Goal: Task Accomplishment & Management: Use online tool/utility

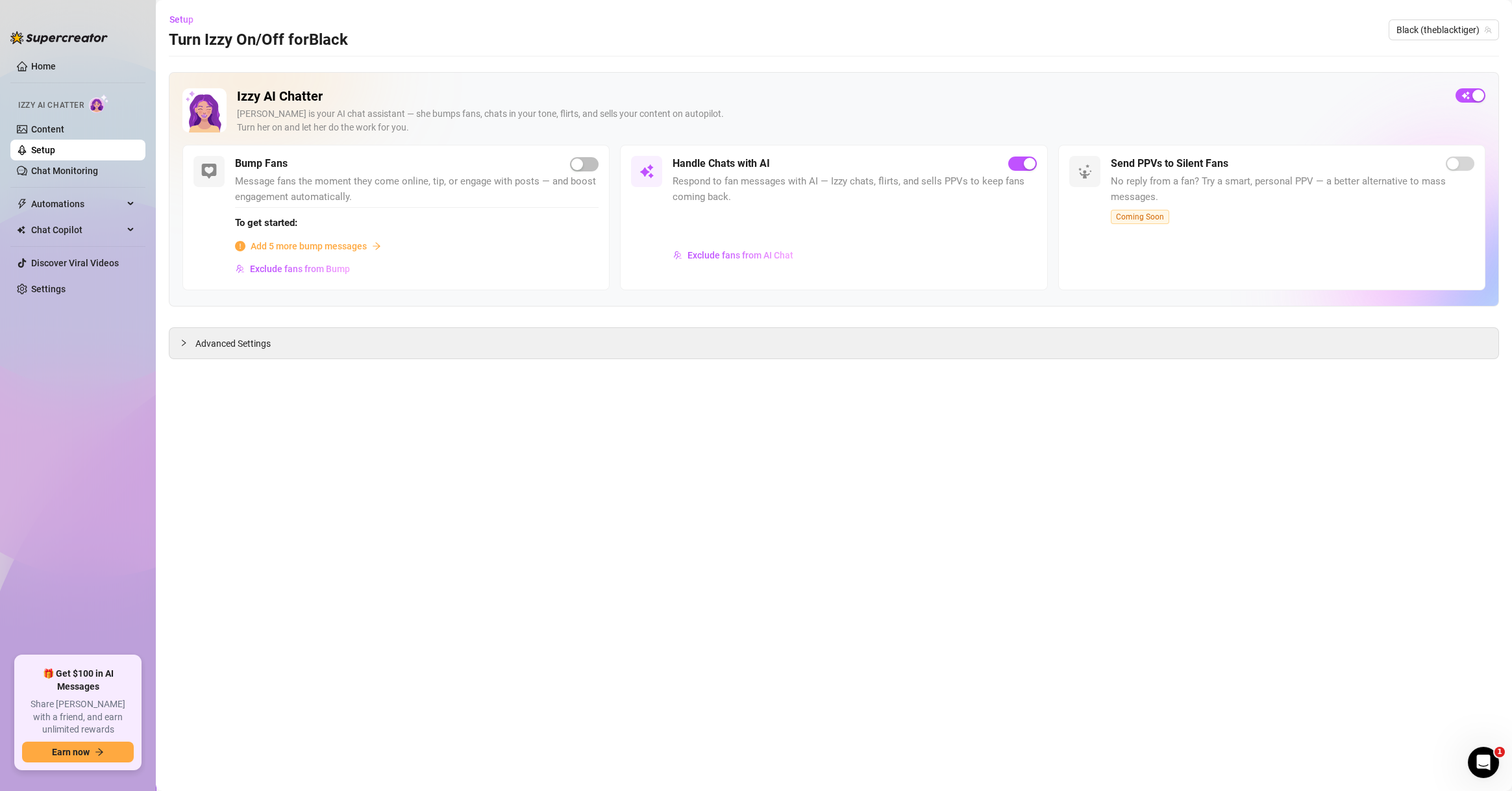
click at [595, 478] on main "Setup Turn Izzy On/Off for Black Black (theblacktiger) Izzy AI Chatter [PERSON_…" at bounding box center [833, 396] width 1356 height 791
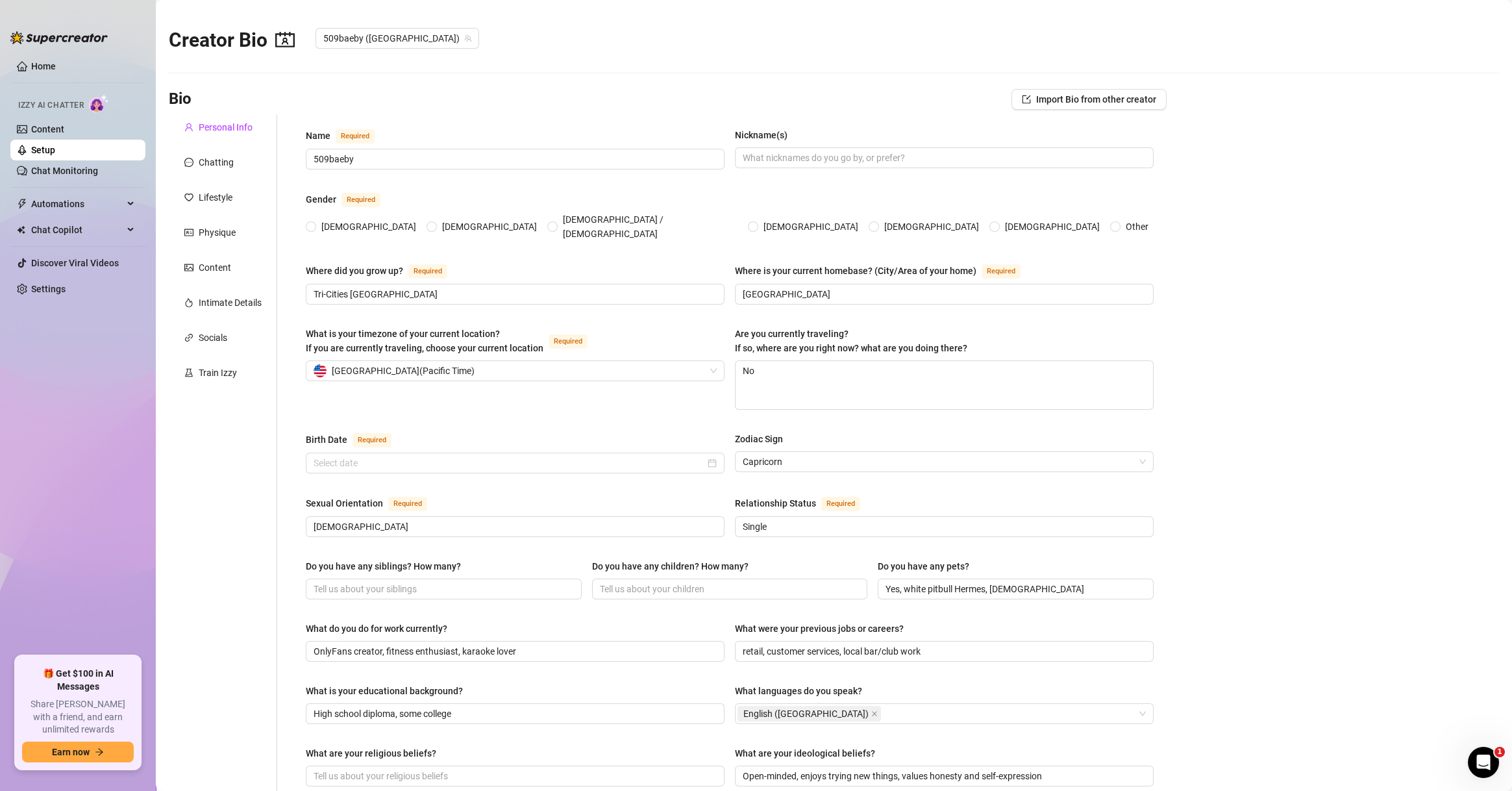
radio input "true"
type input "[DATE]"
click at [274, 80] on main "Creator Bio 509baeby (509baeby) Bio Import Bio from other creator Personal Info…" at bounding box center [833, 644] width 1356 height 1290
click at [65, 135] on link "Content" at bounding box center [48, 129] width 33 height 10
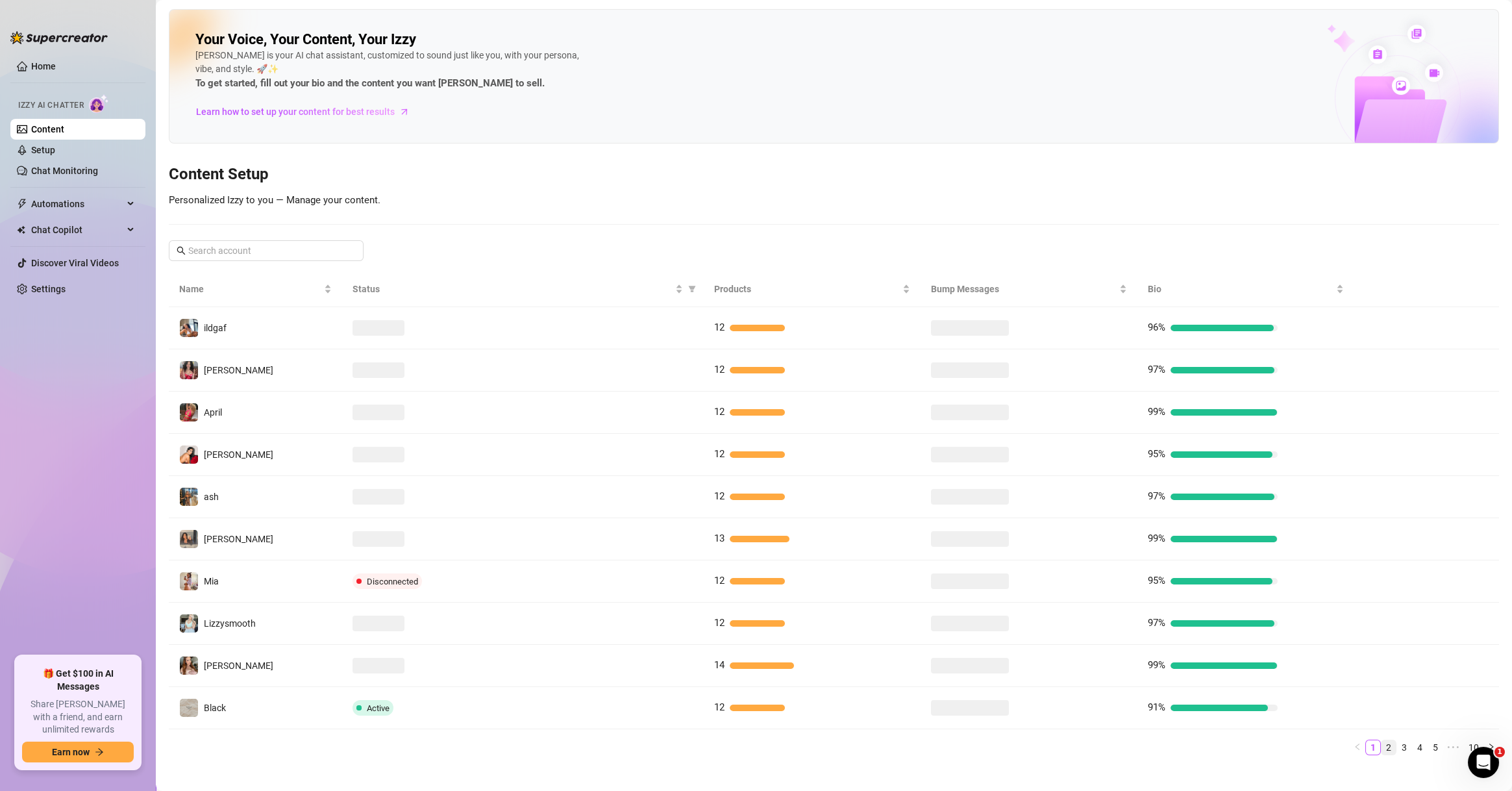
click at [1382, 744] on link "2" at bounding box center [1388, 747] width 14 height 14
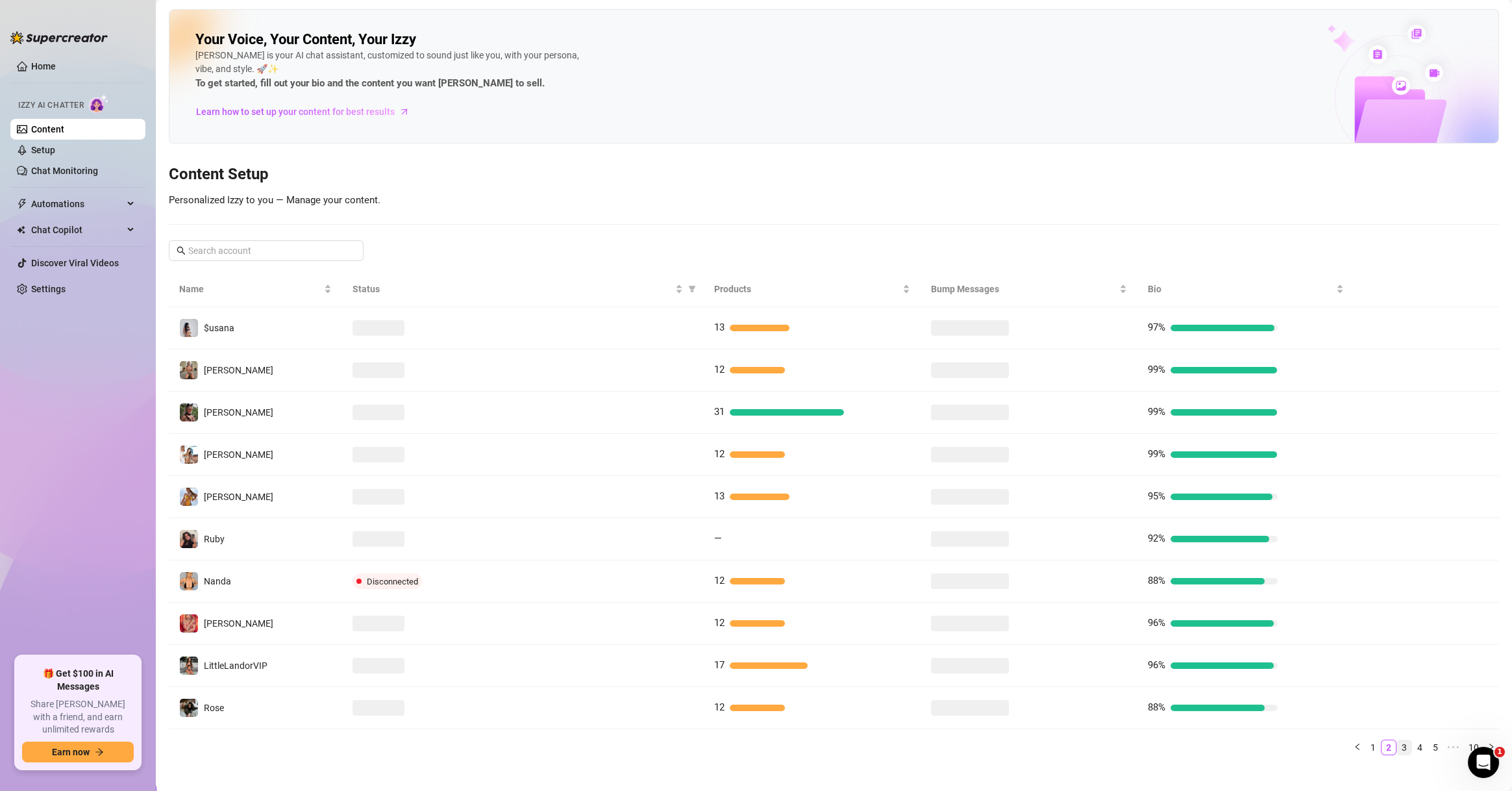
click at [1398, 745] on link "3" at bounding box center [1404, 747] width 14 height 14
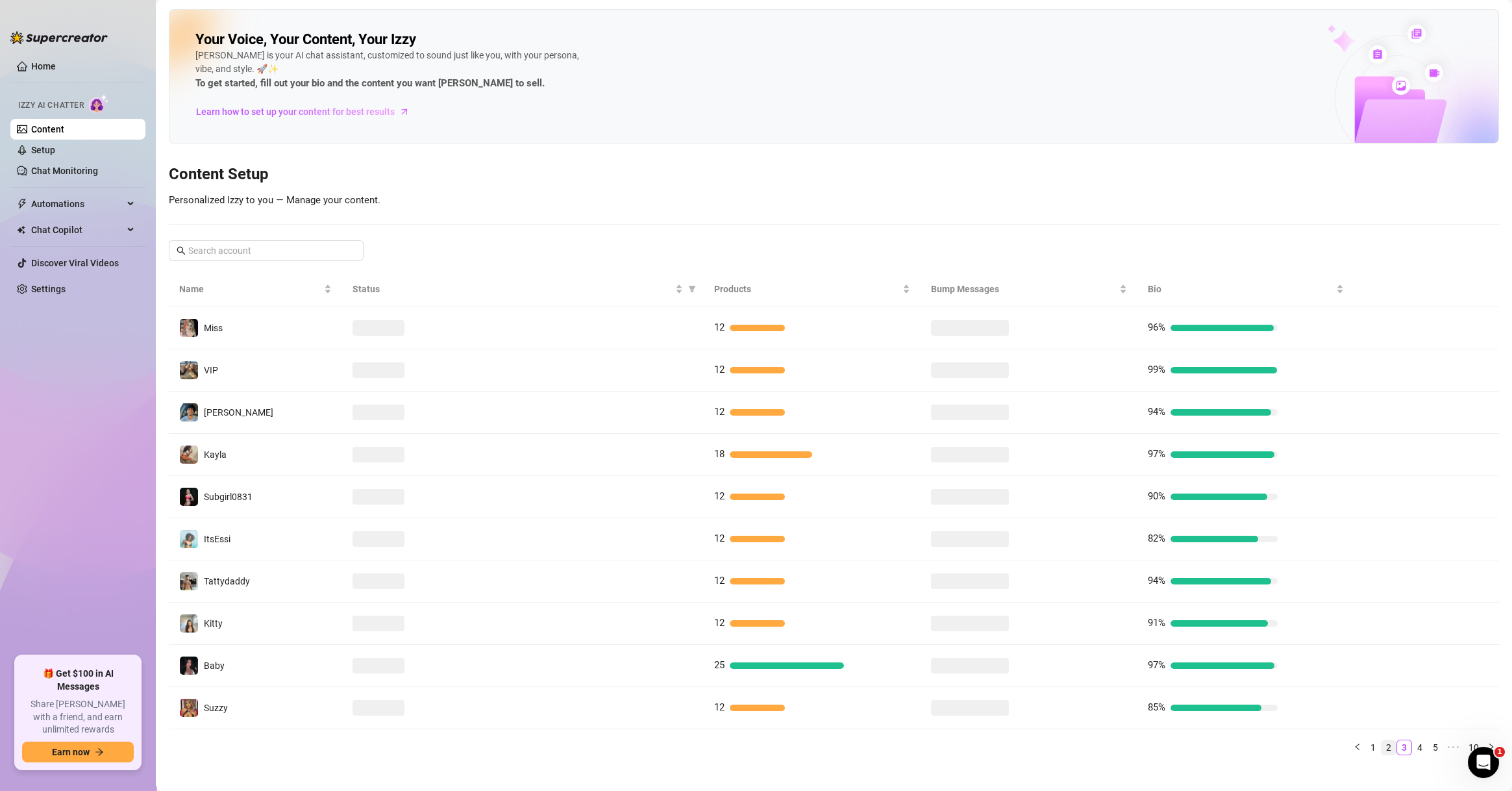
click at [1382, 748] on link "2" at bounding box center [1388, 747] width 14 height 14
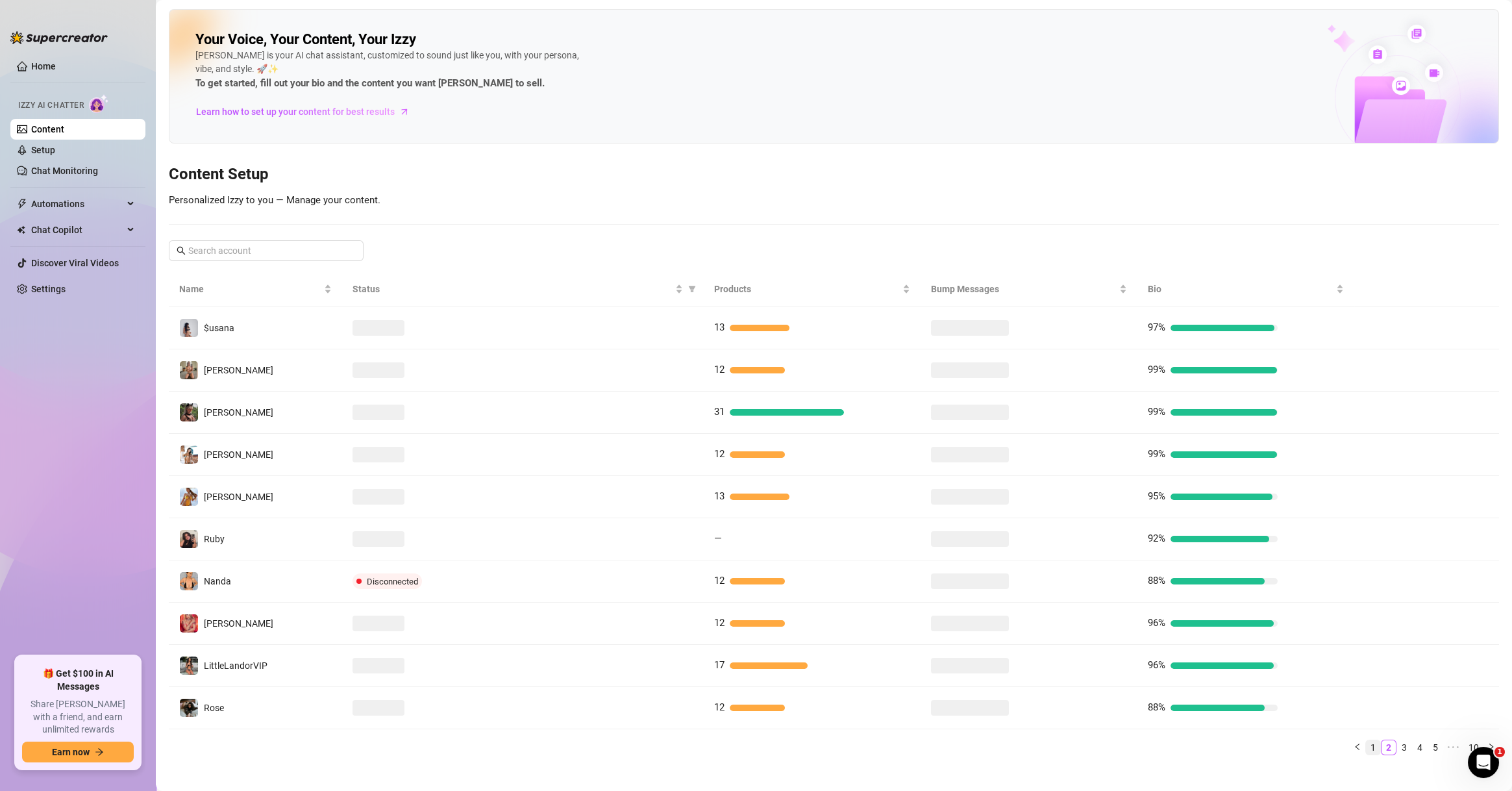
click at [1366, 748] on link "1" at bounding box center [1373, 747] width 14 height 14
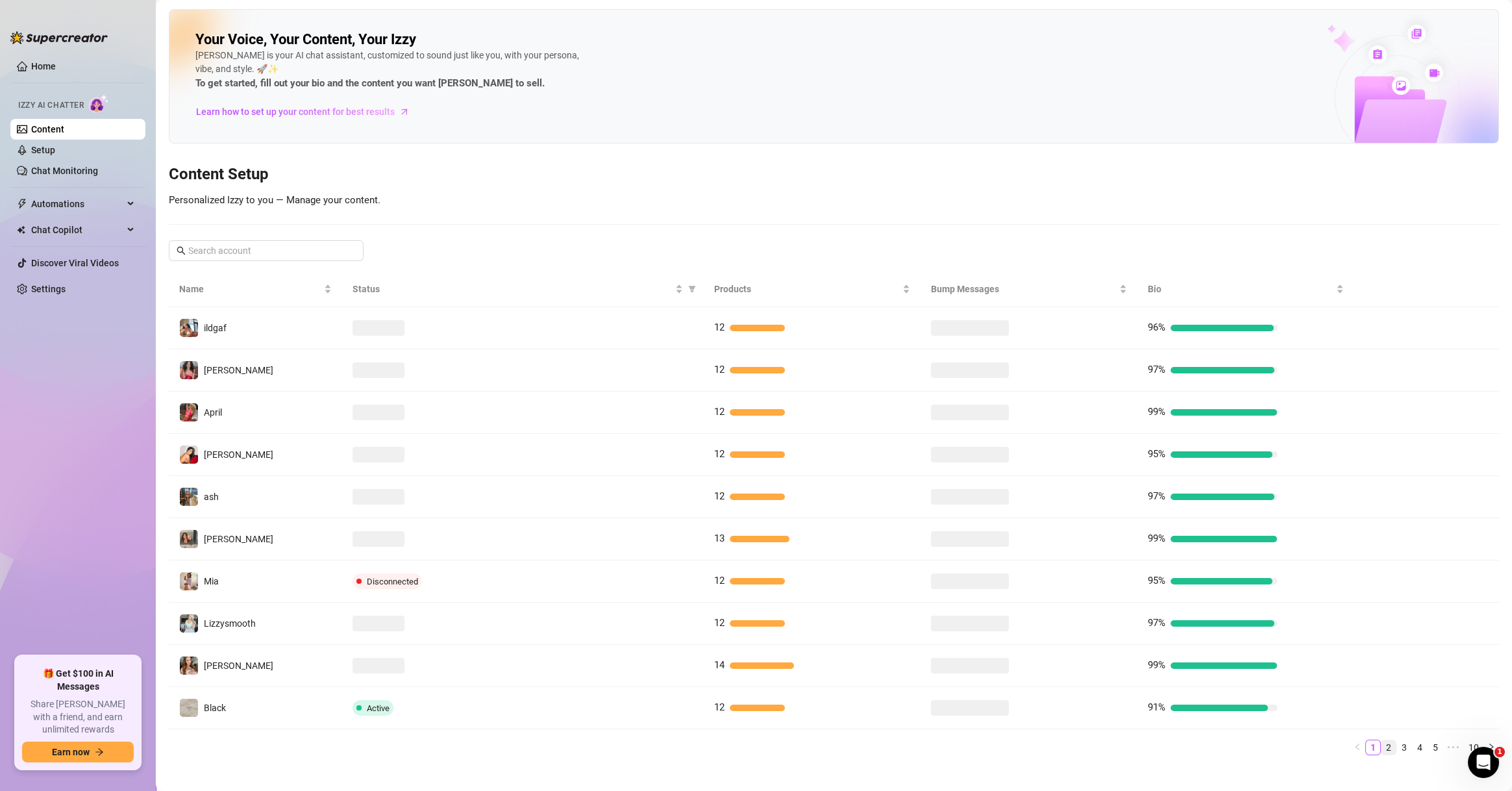
click at [1382, 746] on link "2" at bounding box center [1388, 747] width 14 height 14
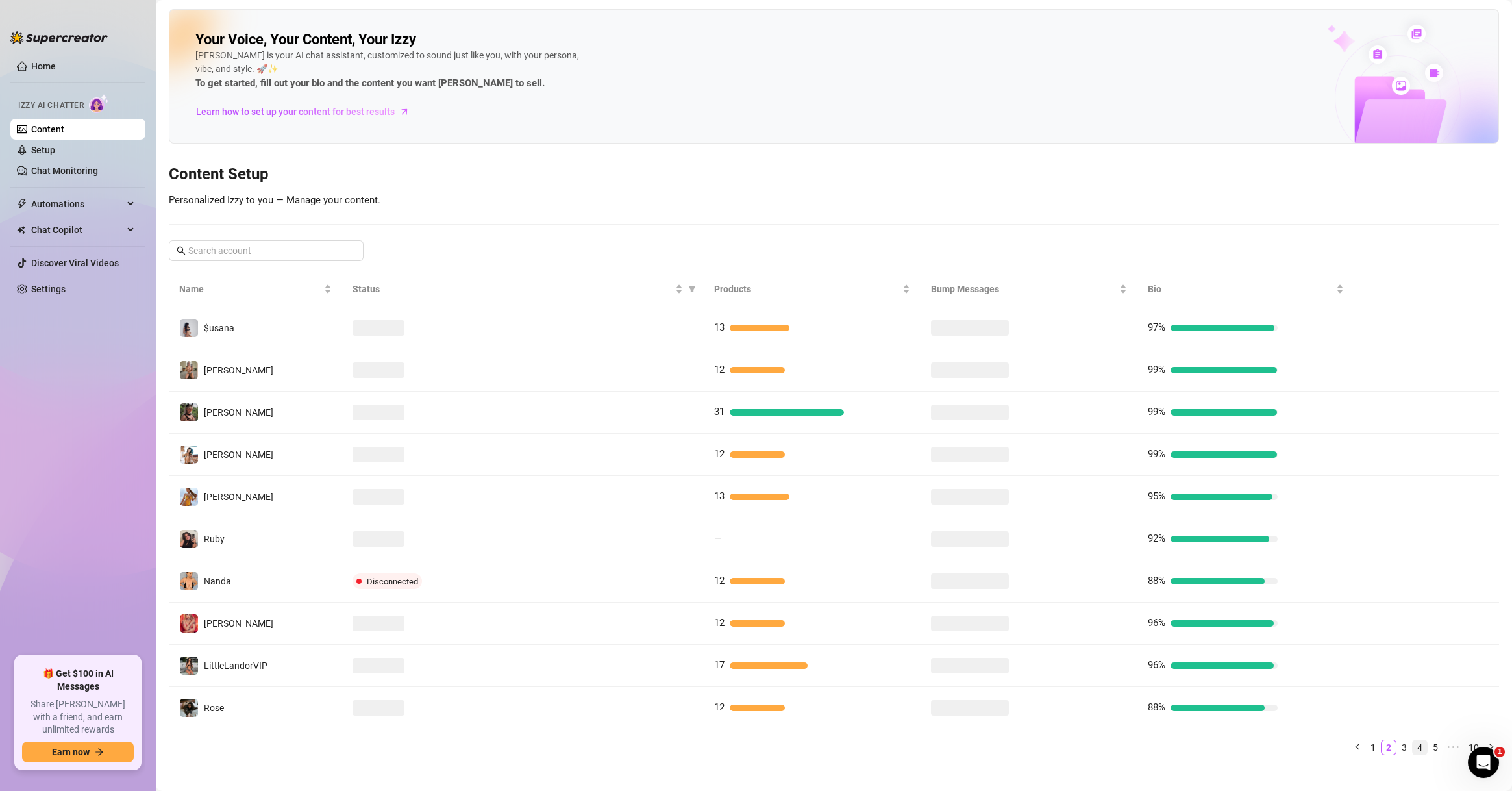
click at [1413, 746] on link "4" at bounding box center [1420, 747] width 14 height 14
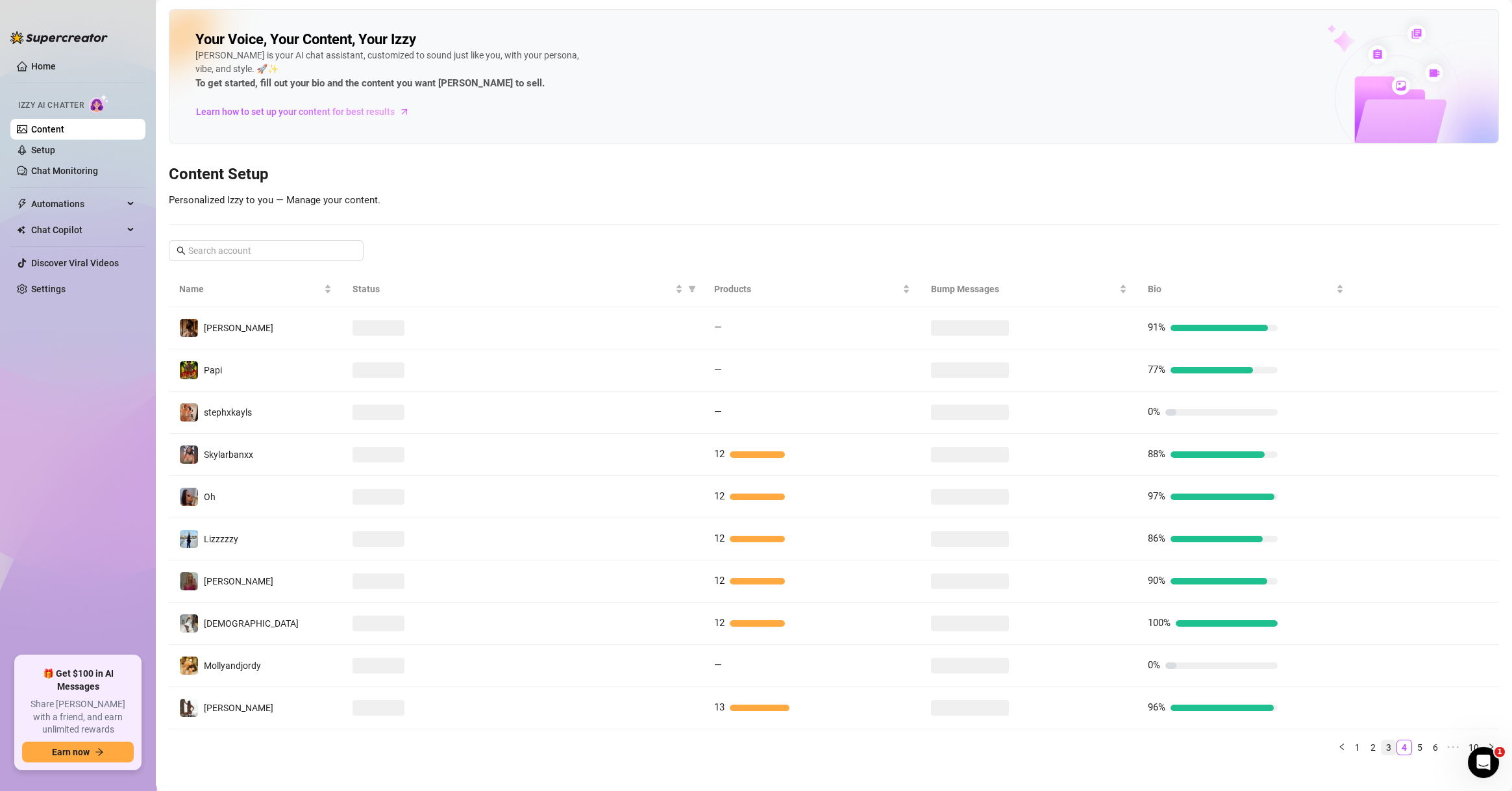
click at [1382, 747] on link "3" at bounding box center [1388, 747] width 14 height 14
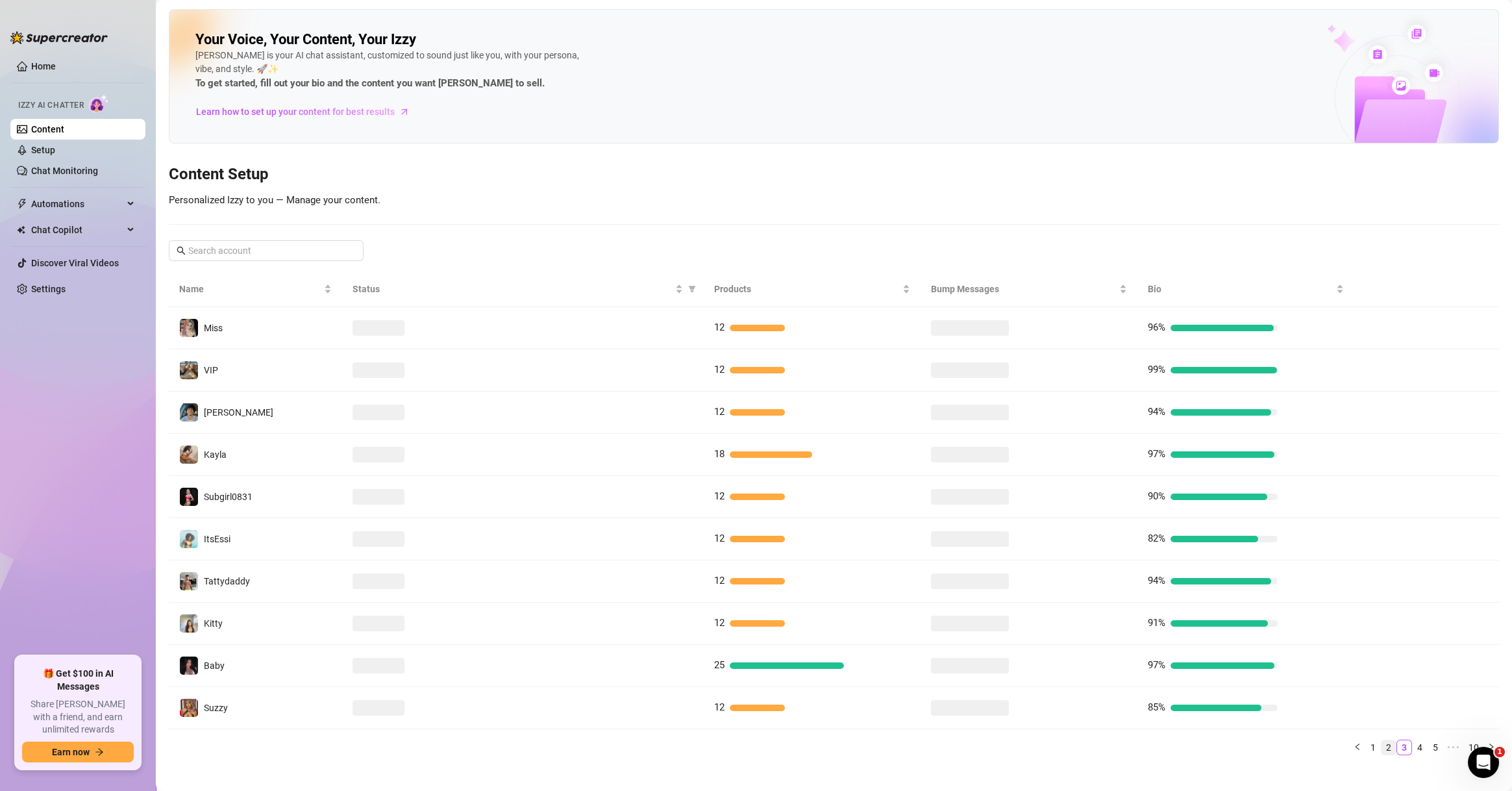
click at [1382, 744] on link "2" at bounding box center [1388, 747] width 14 height 14
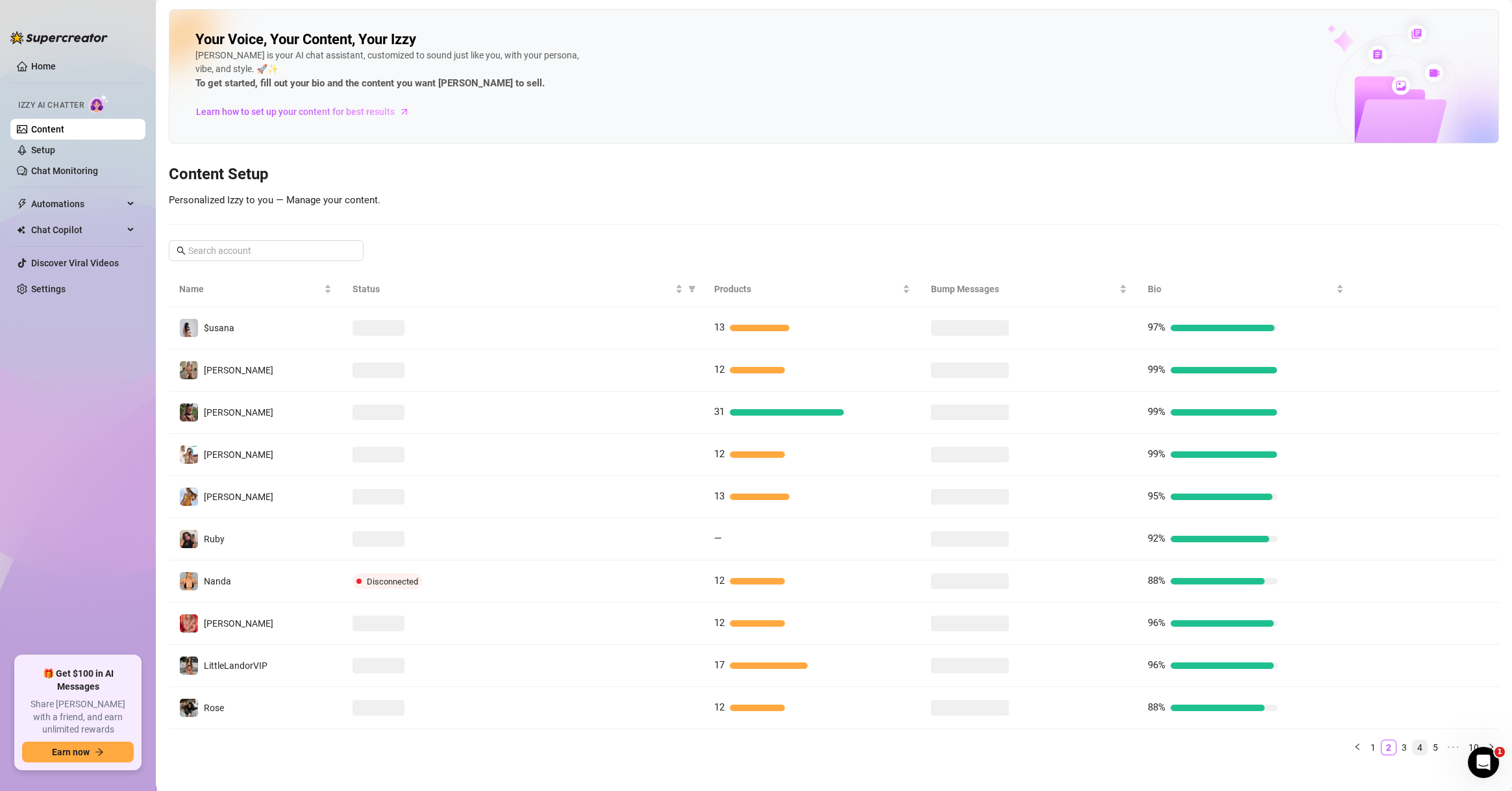
click at [1413, 746] on link "4" at bounding box center [1420, 747] width 14 height 14
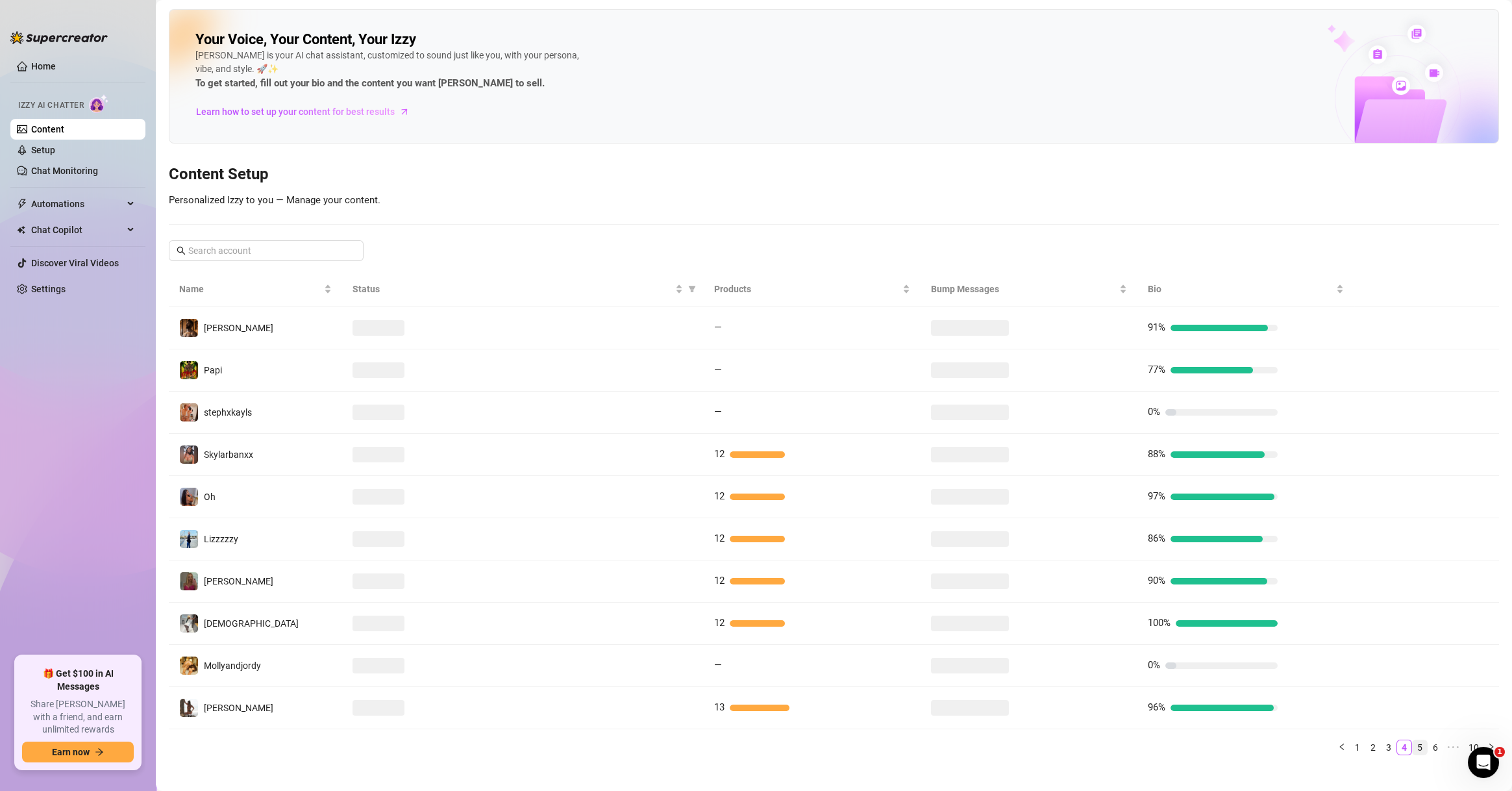
click at [1413, 740] on link "5" at bounding box center [1420, 747] width 14 height 14
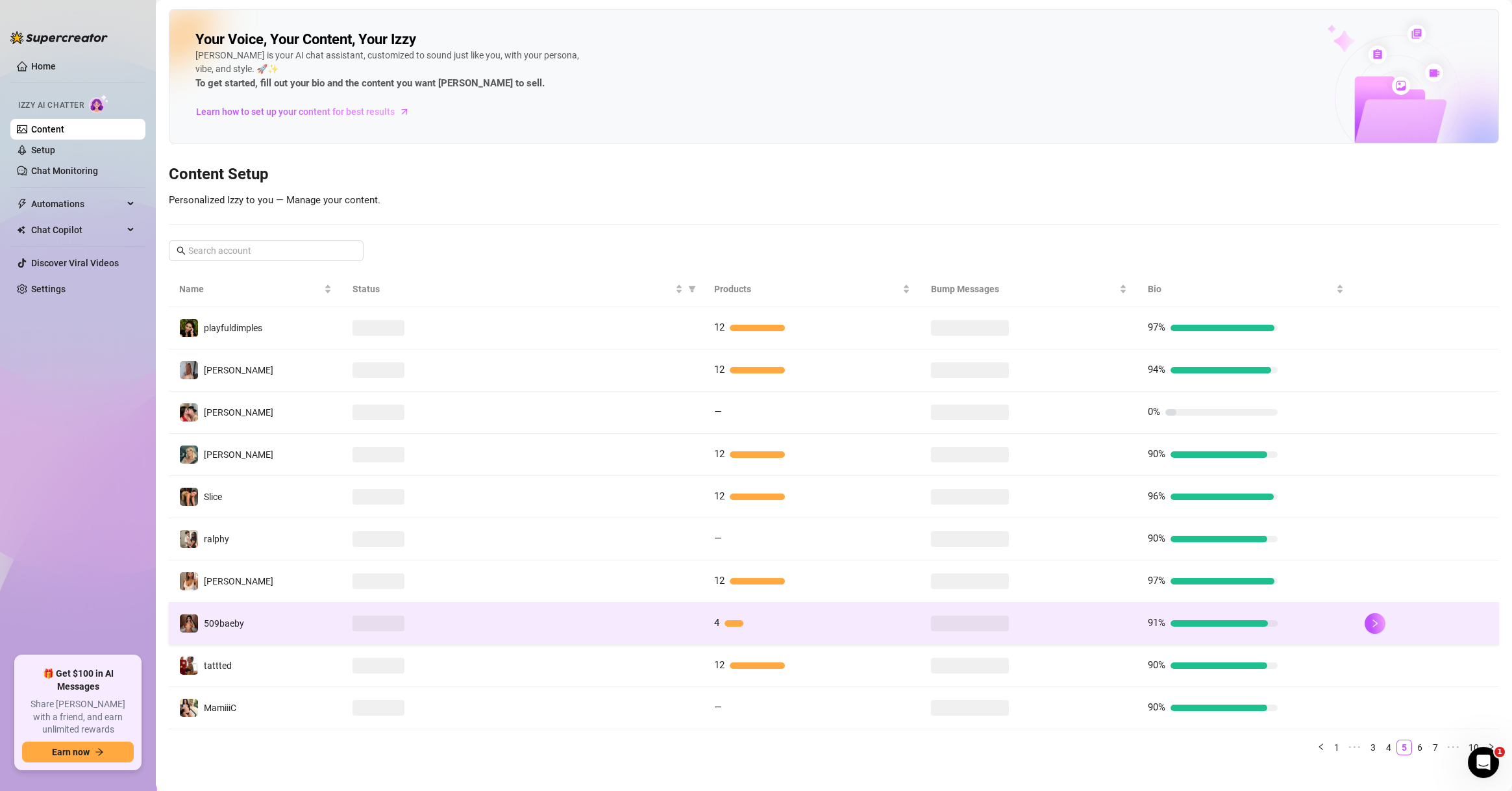
click at [724, 630] on div "4" at bounding box center [779, 623] width 130 height 16
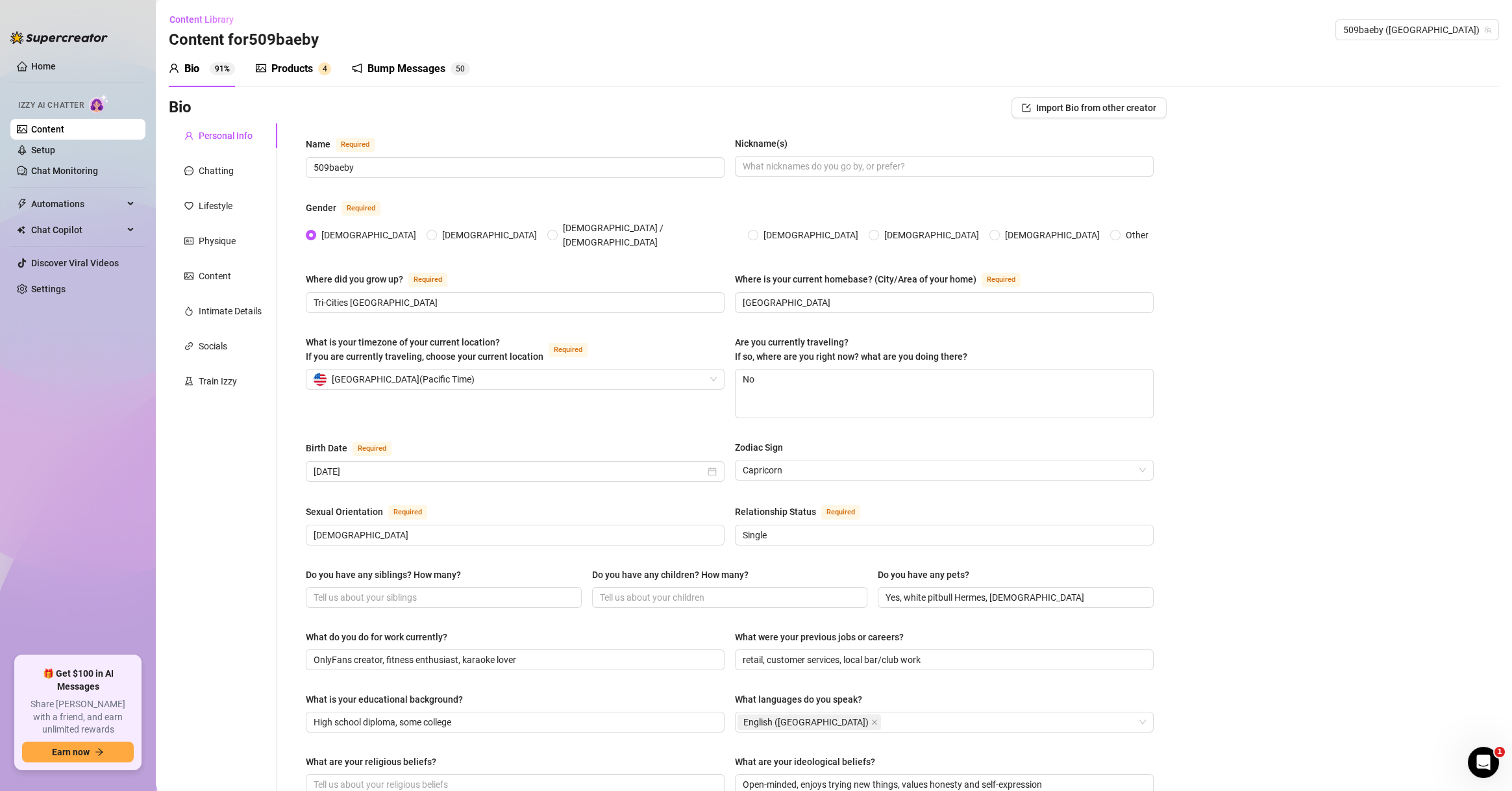
click at [284, 85] on div "Products 4" at bounding box center [294, 68] width 76 height 36
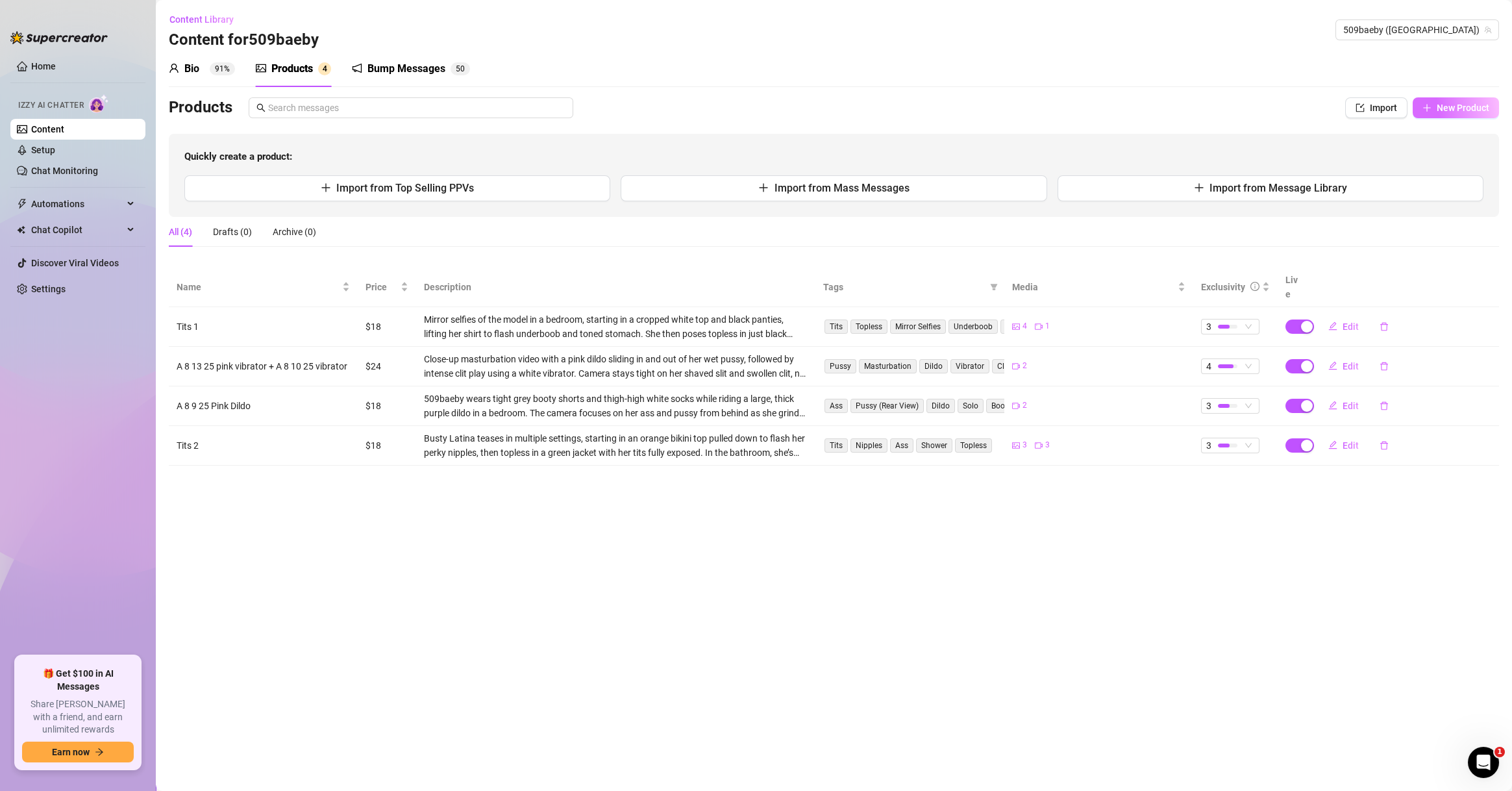
click at [1455, 107] on span "New Product" at bounding box center [1463, 107] width 53 height 10
type textarea "Type your message here..."
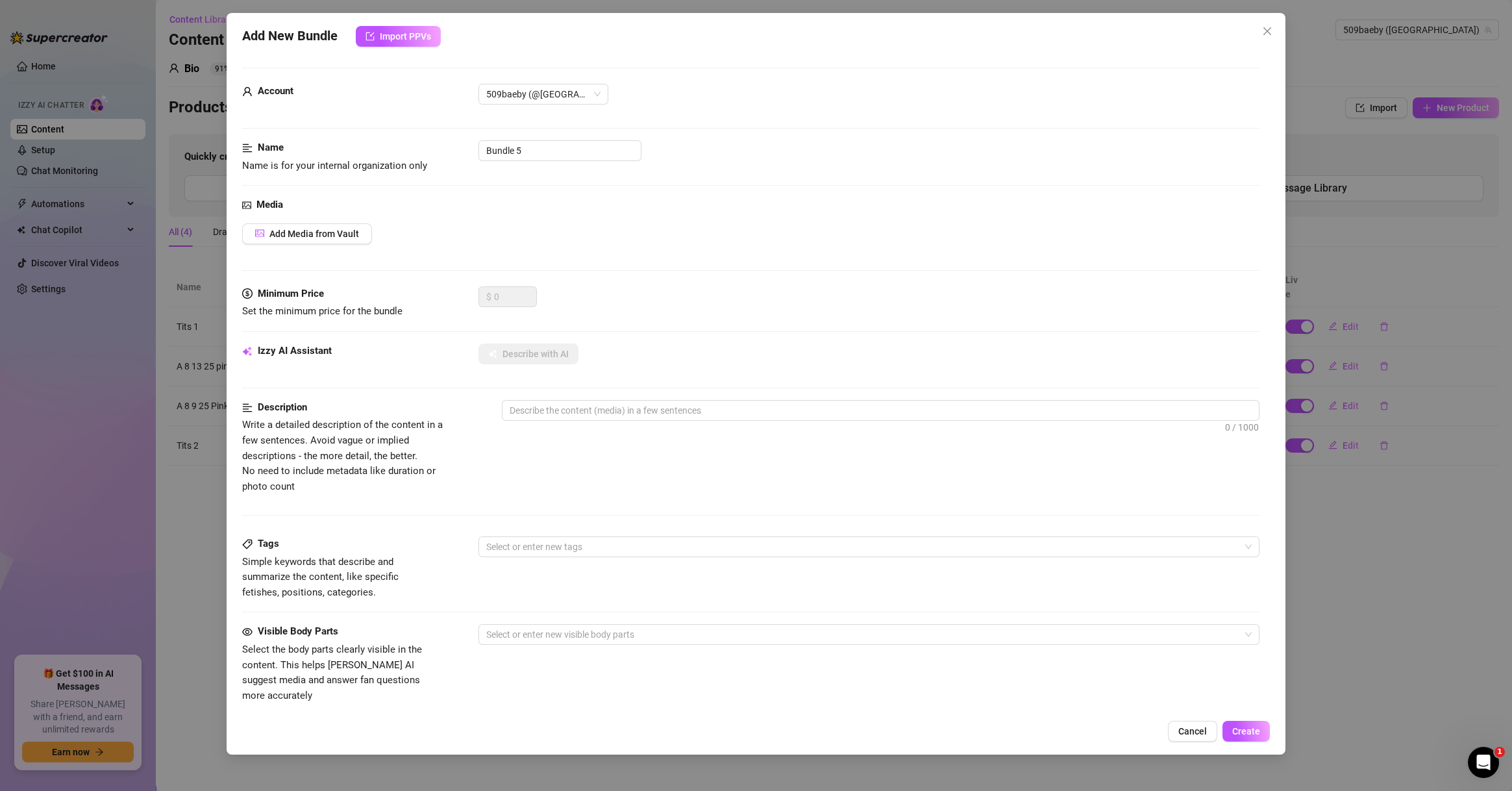
click at [193, 494] on div "Add New Bundle Import PPVs Account 509baeby (@509baeby) Name Name is for your i…" at bounding box center [756, 396] width 1512 height 791
